Goal: Communication & Community: Answer question/provide support

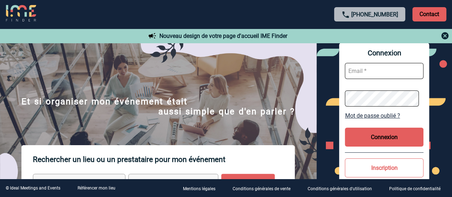
type input "leila.obremski@capgemini.com"
click at [382, 136] on button "Connexion" at bounding box center [384, 136] width 79 height 19
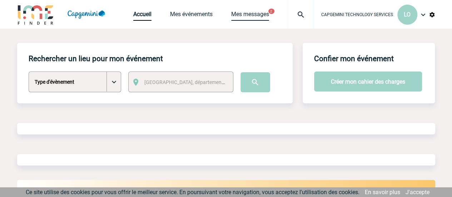
click at [252, 13] on link "Mes messages" at bounding box center [250, 16] width 38 height 10
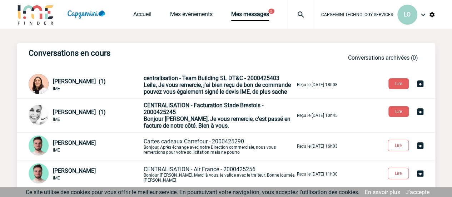
click at [215, 84] on span "Leila, Je vous remercie, j'ai bien reçu de bon de commande pouvez vous égalemen…" at bounding box center [217, 88] width 147 height 14
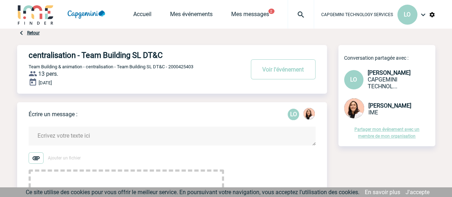
drag, startPoint x: 66, startPoint y: 142, endPoint x: 72, endPoint y: 137, distance: 8.6
click at [67, 142] on textarea at bounding box center [172, 135] width 287 height 19
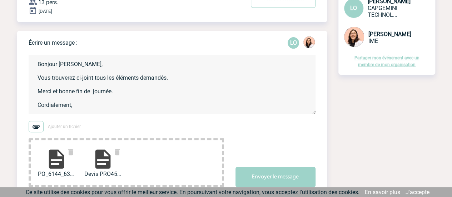
scroll to position [143, 0]
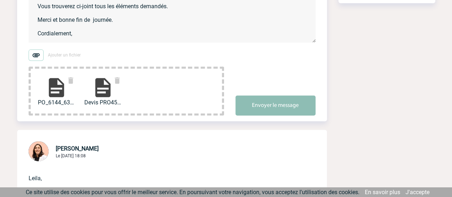
type textarea "Bonjour Melissa, Vous trouverez ci-joint tous les éléments demandés. Merci et b…"
drag, startPoint x: 268, startPoint y: 108, endPoint x: 240, endPoint y: 100, distance: 29.4
click at [269, 107] on button "Envoyer le message" at bounding box center [275, 105] width 80 height 20
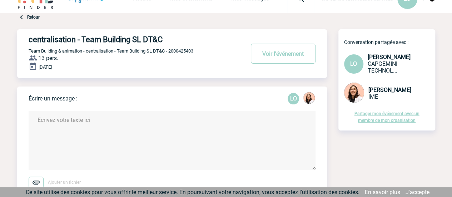
scroll to position [0, 0]
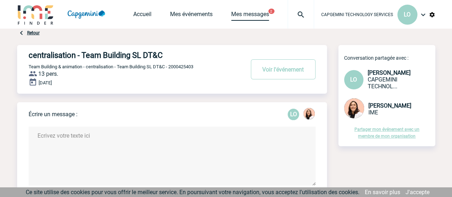
click at [260, 15] on link "Mes messages" at bounding box center [250, 16] width 38 height 10
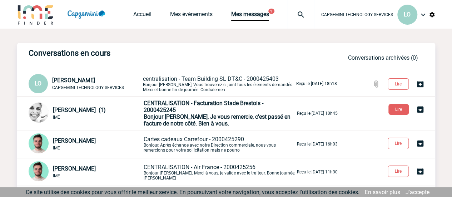
click at [182, 113] on p "CENTRALISATION - Facturation Stade Brestois - 2000425245 Bonjour Leila, Je vous…" at bounding box center [220, 113] width 152 height 27
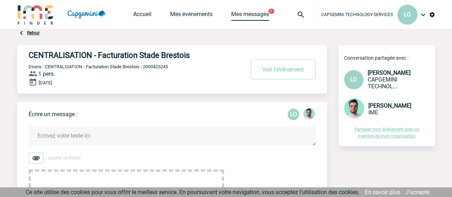
click at [242, 15] on link "Mes messages" at bounding box center [250, 16] width 38 height 10
